Goal: Entertainment & Leisure: Consume media (video, audio)

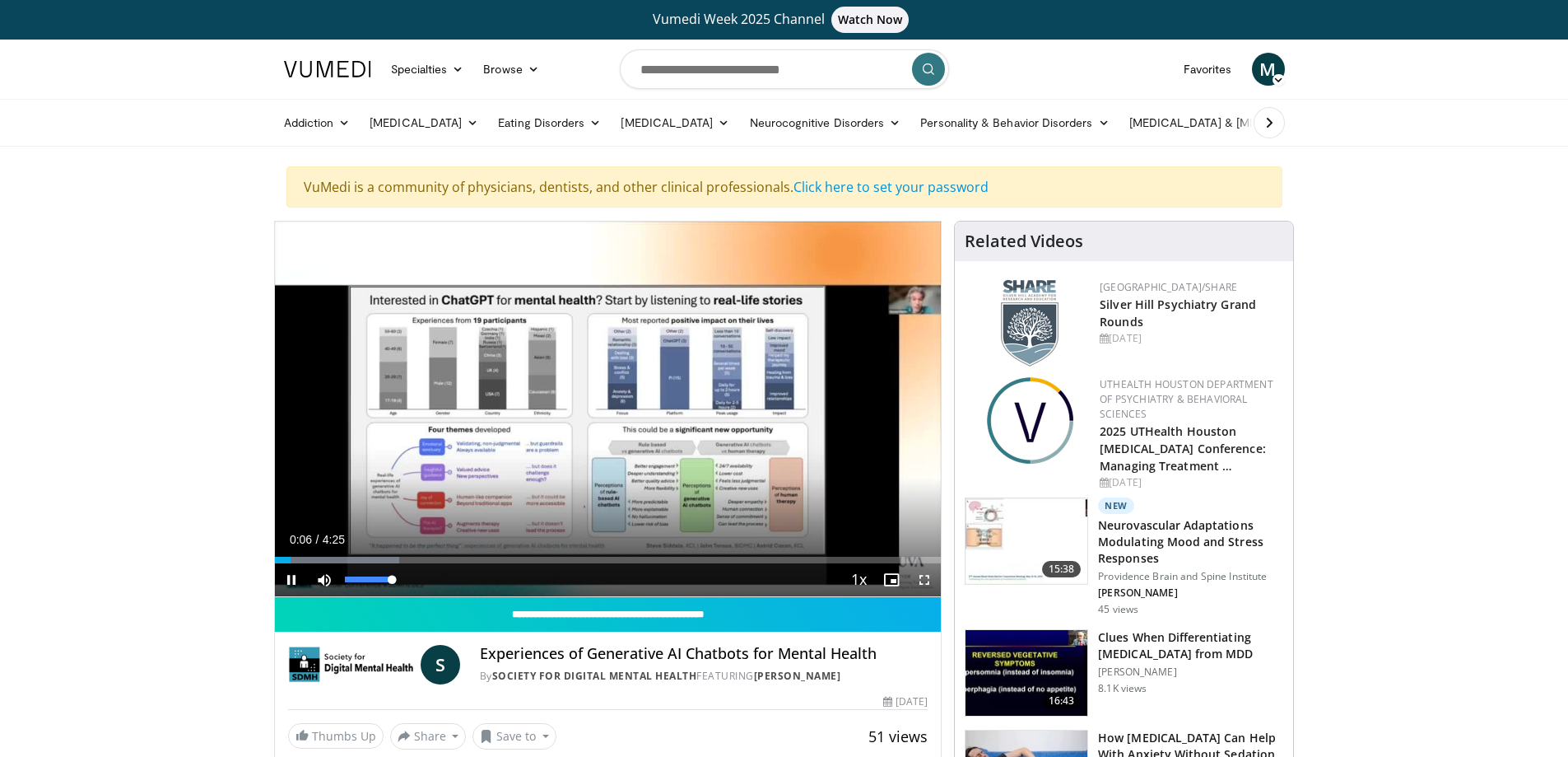
drag, startPoint x: 345, startPoint y: 584, endPoint x: 415, endPoint y: 593, distance: 70.6
click at [415, 593] on div "Mute 100%" at bounding box center [365, 579] width 116 height 33
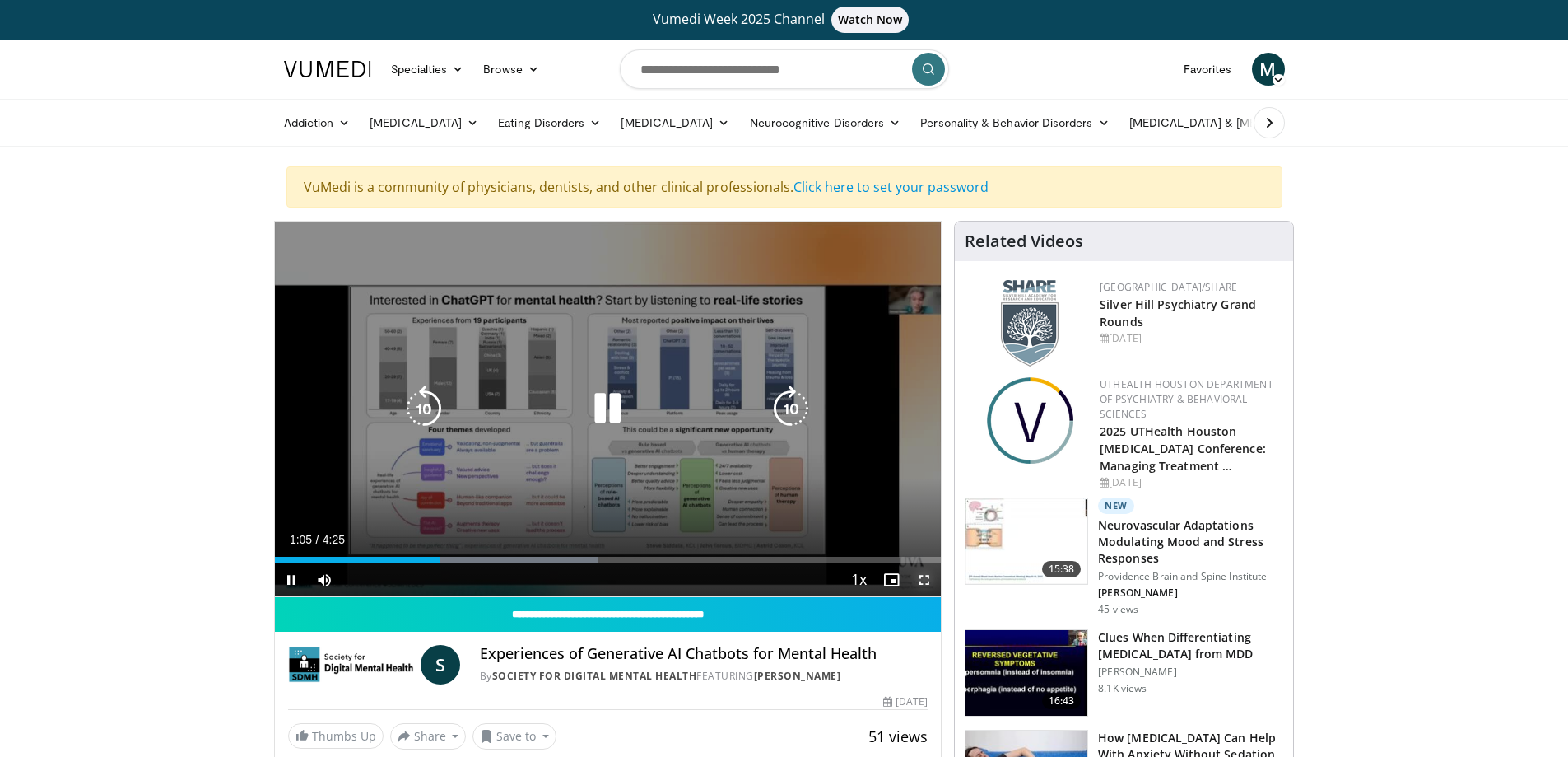
drag, startPoint x: 921, startPoint y: 578, endPoint x: 921, endPoint y: 679, distance: 101.0
click at [921, 578] on span "Video Player" at bounding box center [924, 579] width 33 height 33
